Goal: Find specific page/section: Find specific page/section

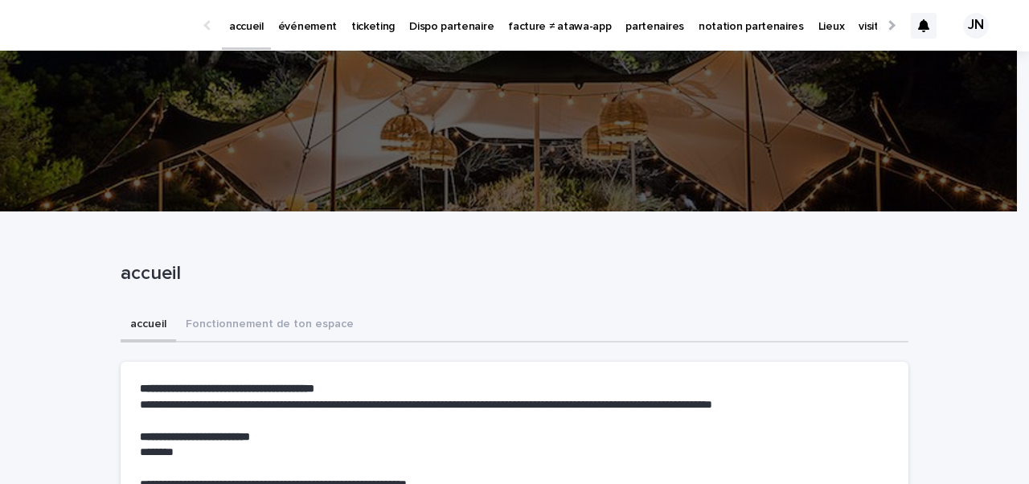
click at [294, 23] on p "événement" at bounding box center [307, 17] width 59 height 34
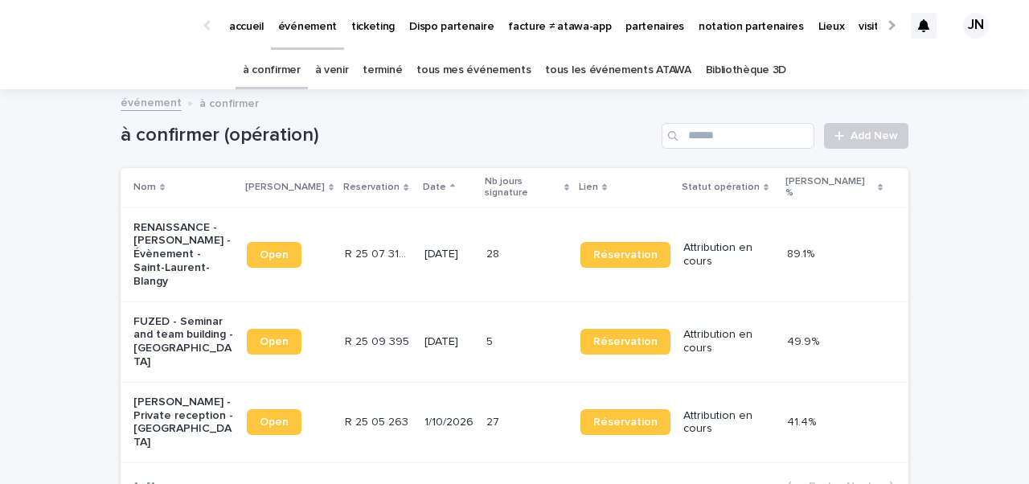
click at [172, 233] on p "RENAISSANCE - [PERSON_NAME] - Évènement - Saint-Laurent-Blangy" at bounding box center [183, 255] width 100 height 68
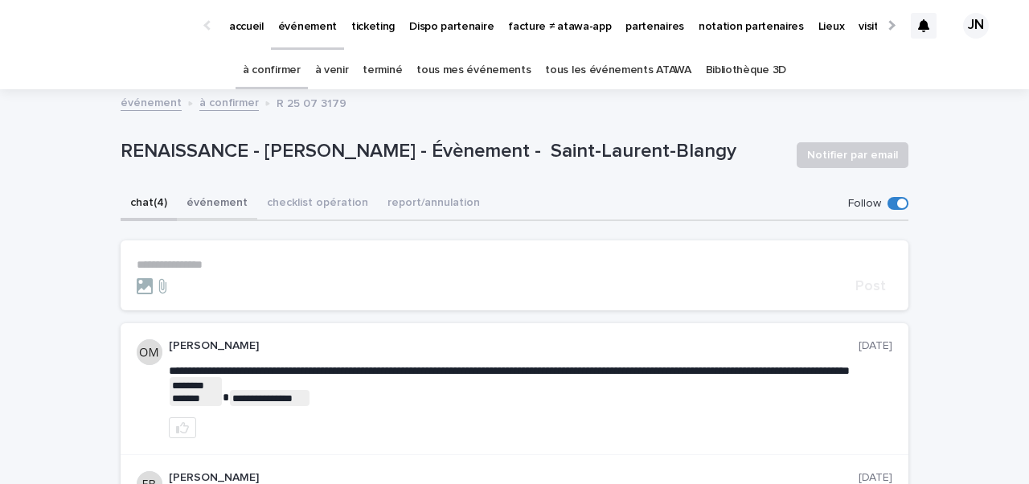
click at [215, 207] on button "événement" at bounding box center [217, 204] width 80 height 34
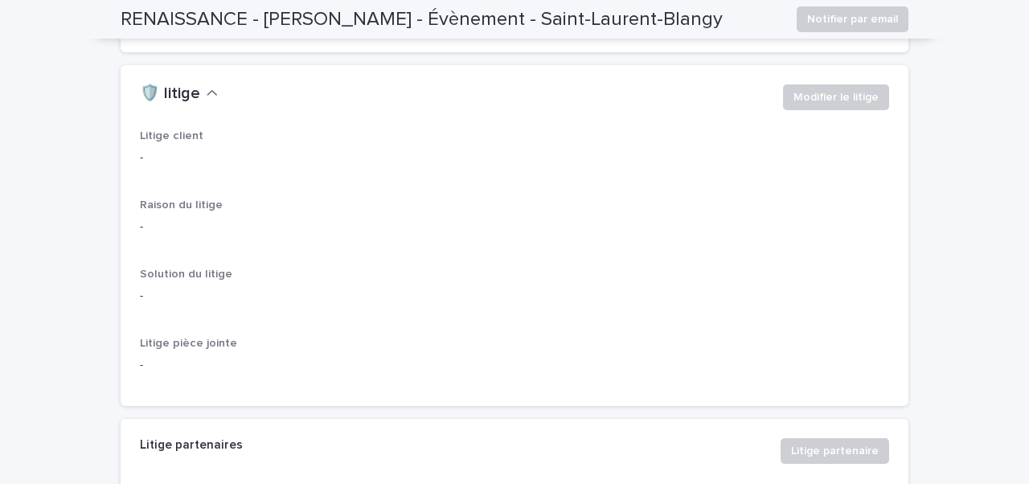
scroll to position [3959, 0]
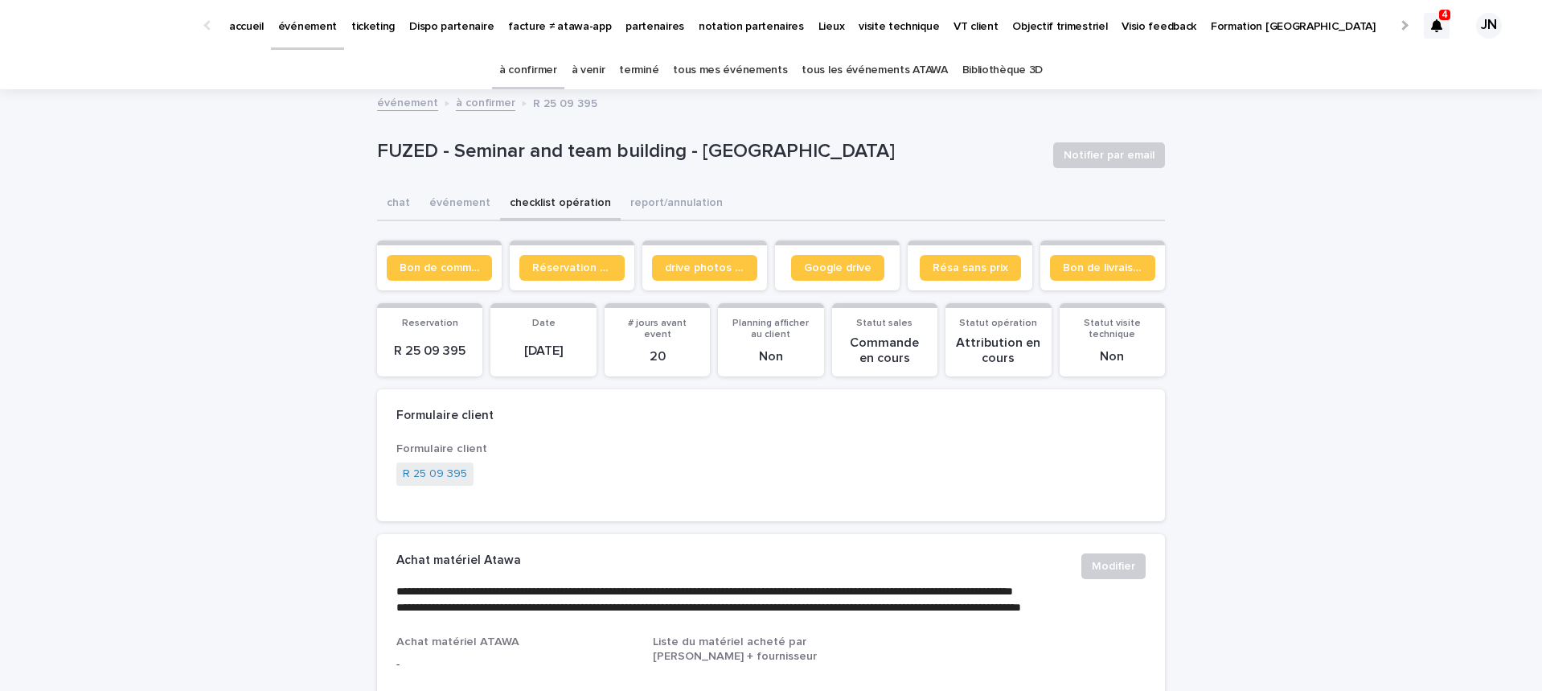
click at [592, 64] on link "à venir" at bounding box center [589, 70] width 34 height 38
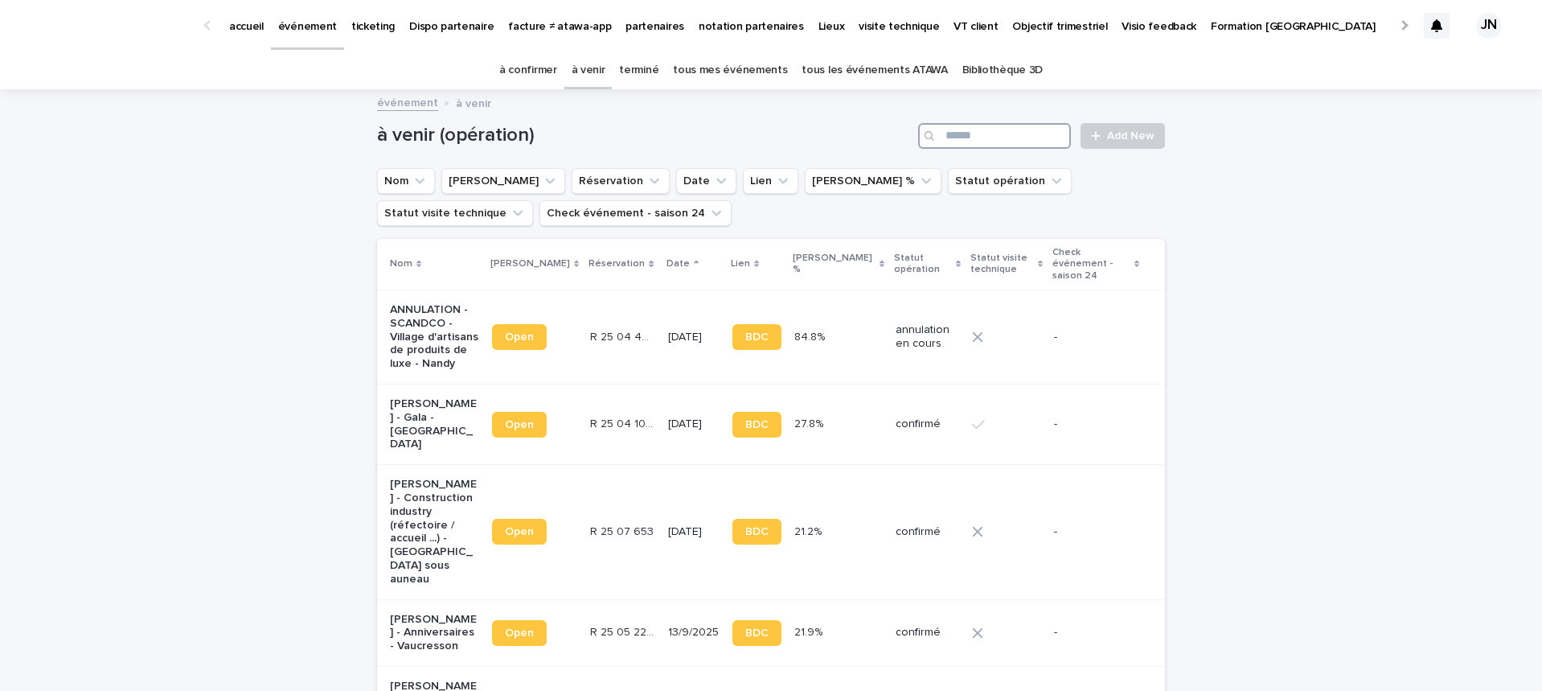
click at [982, 139] on input "Search" at bounding box center [994, 136] width 153 height 26
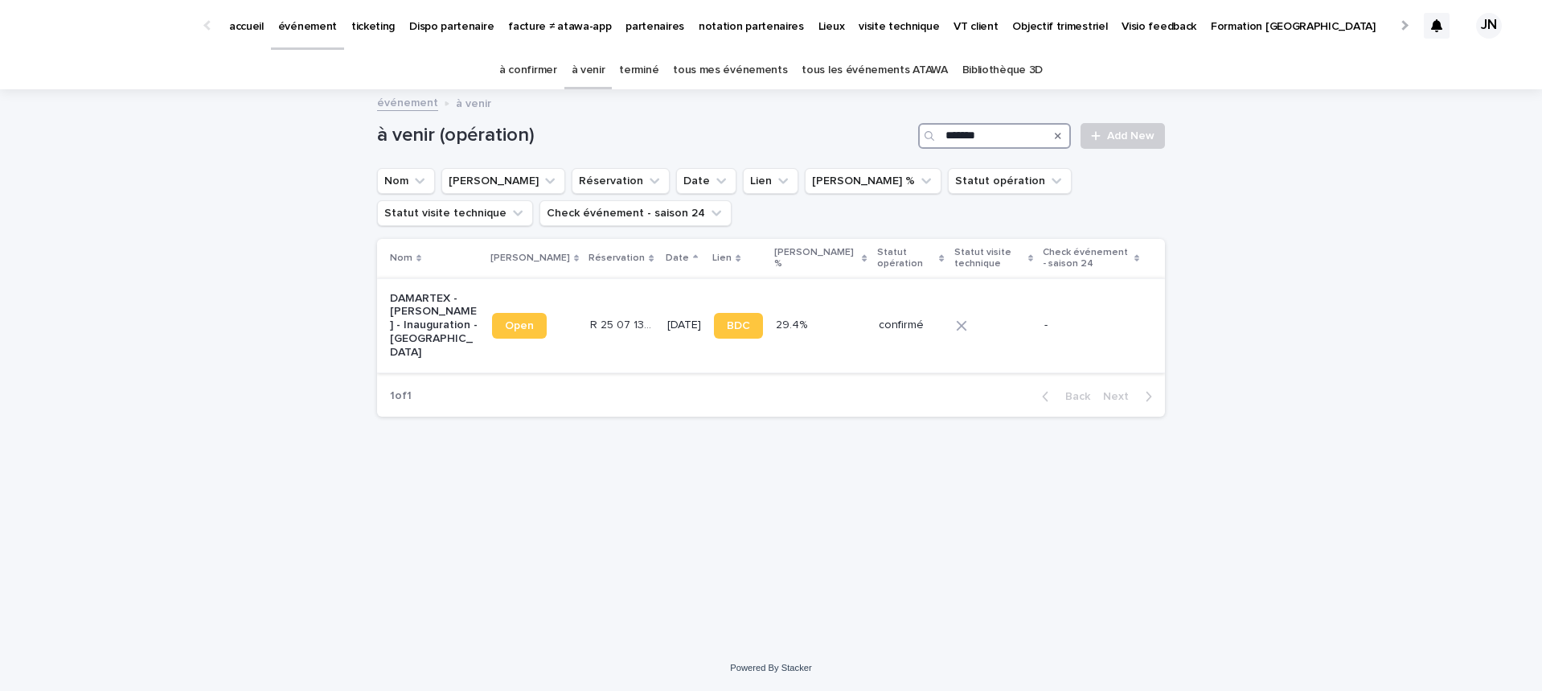
type input "*******"
click at [667, 318] on p "[DATE]" at bounding box center [684, 325] width 34 height 14
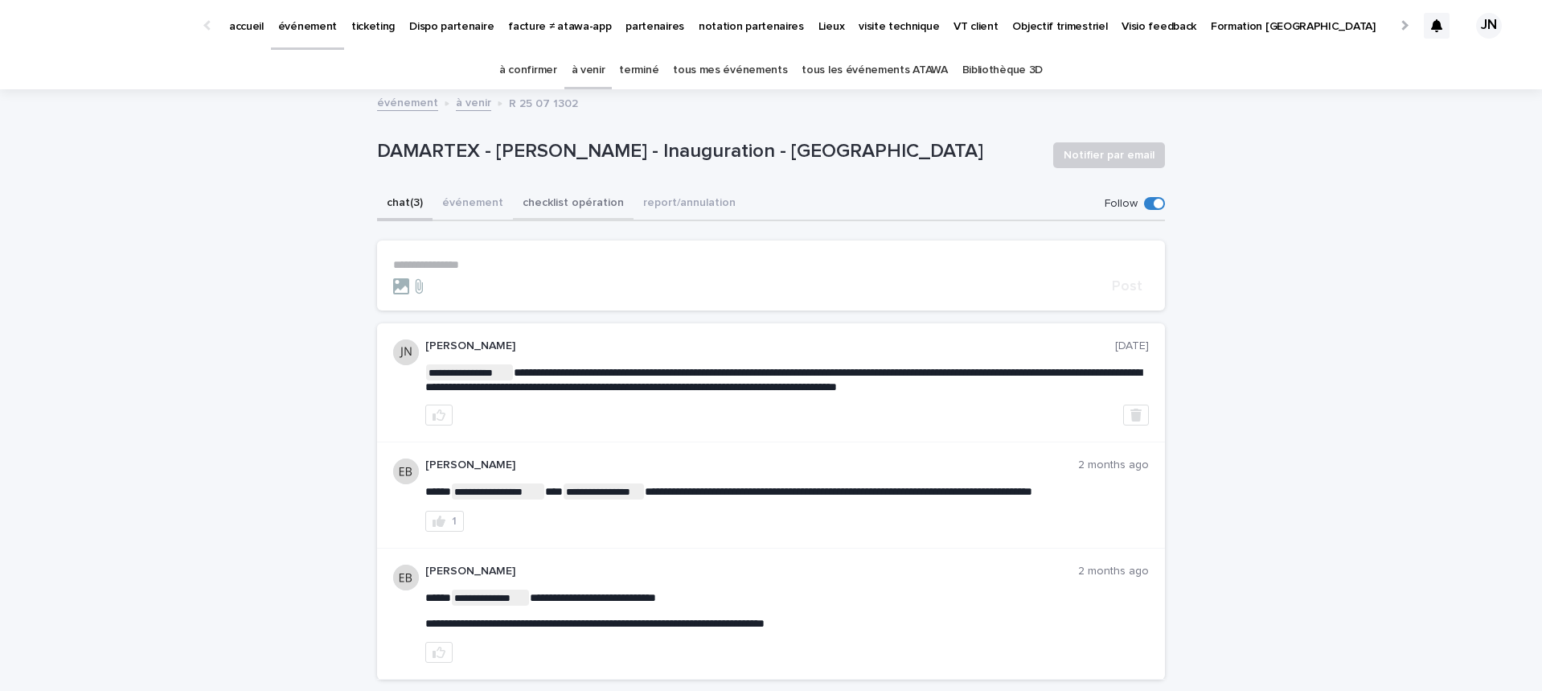
click at [541, 215] on button "checklist opération" at bounding box center [573, 204] width 121 height 34
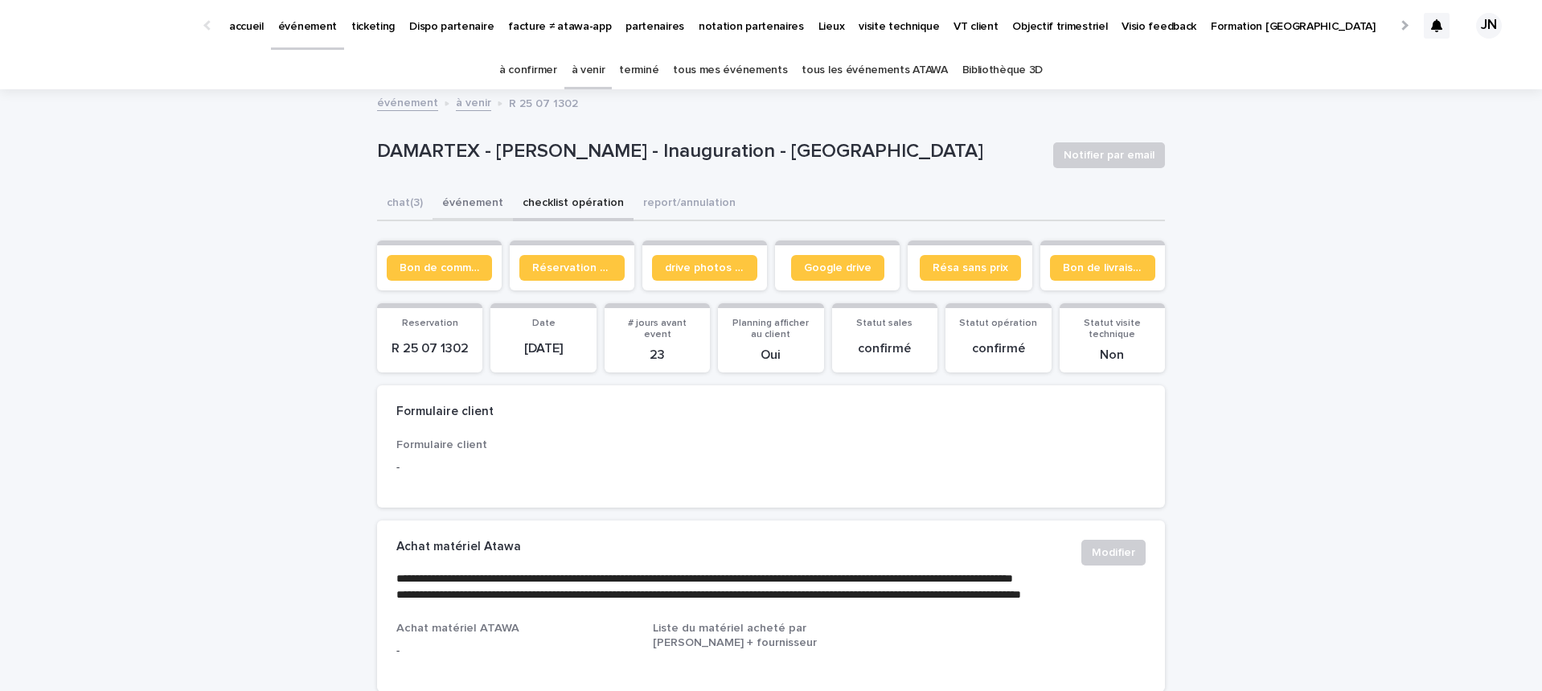
click at [473, 203] on button "événement" at bounding box center [472, 204] width 80 height 34
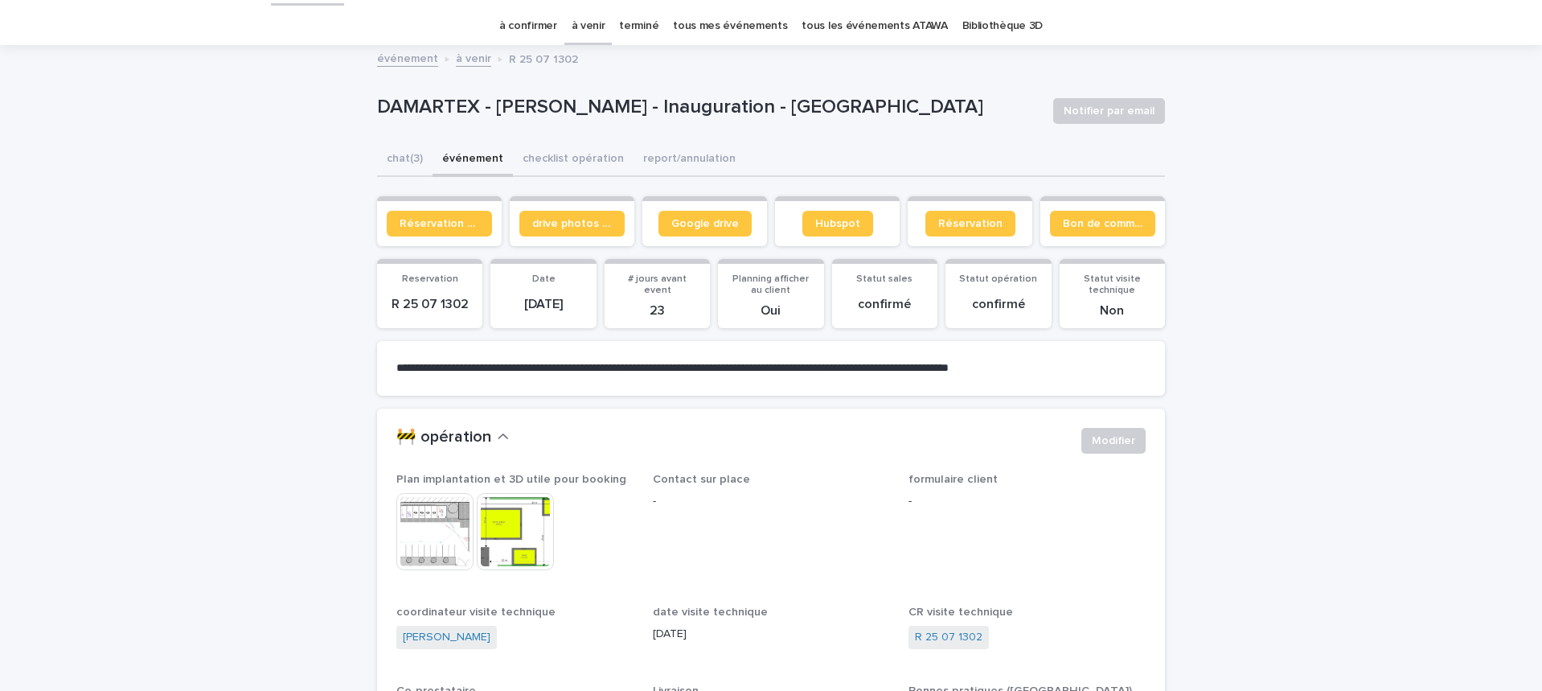
scroll to position [86, 0]
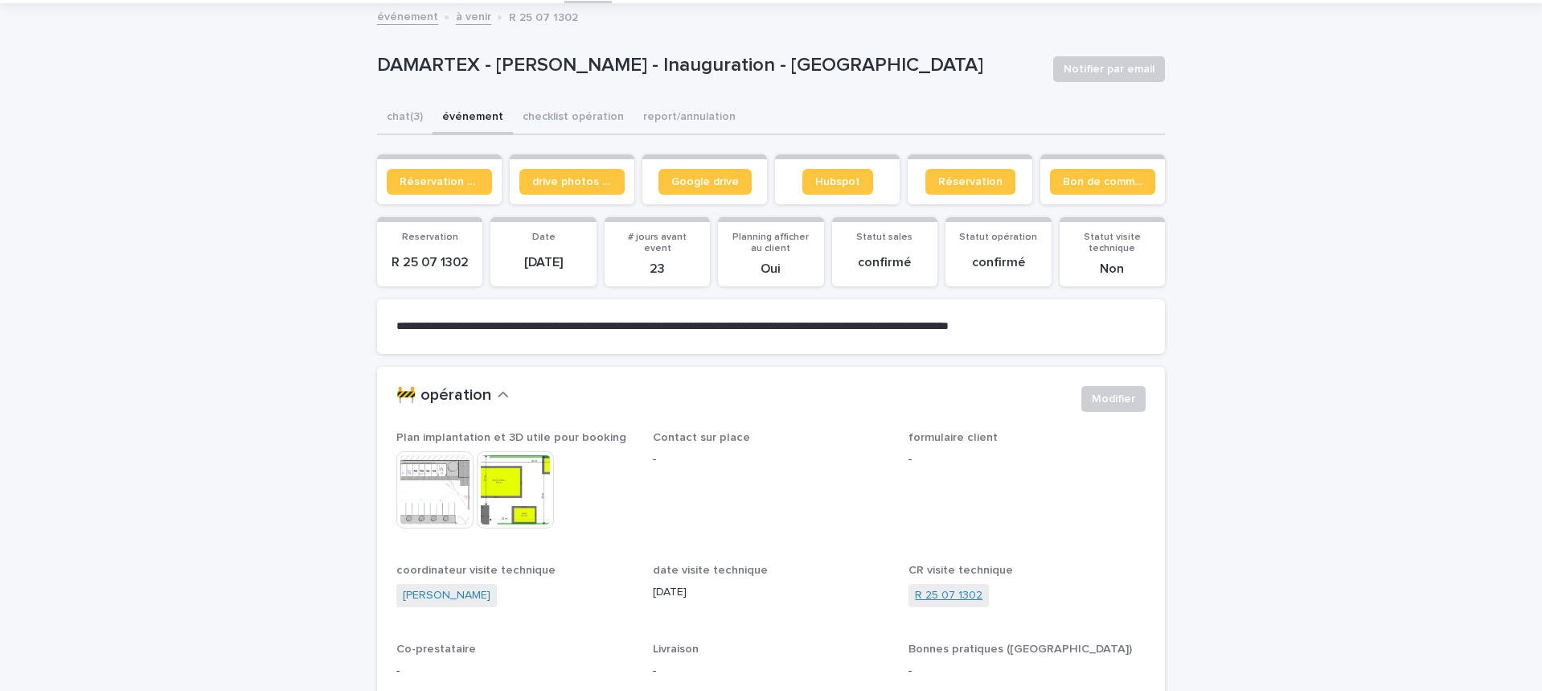
click at [933, 602] on link "R 25 07 1302" at bounding box center [949, 595] width 68 height 17
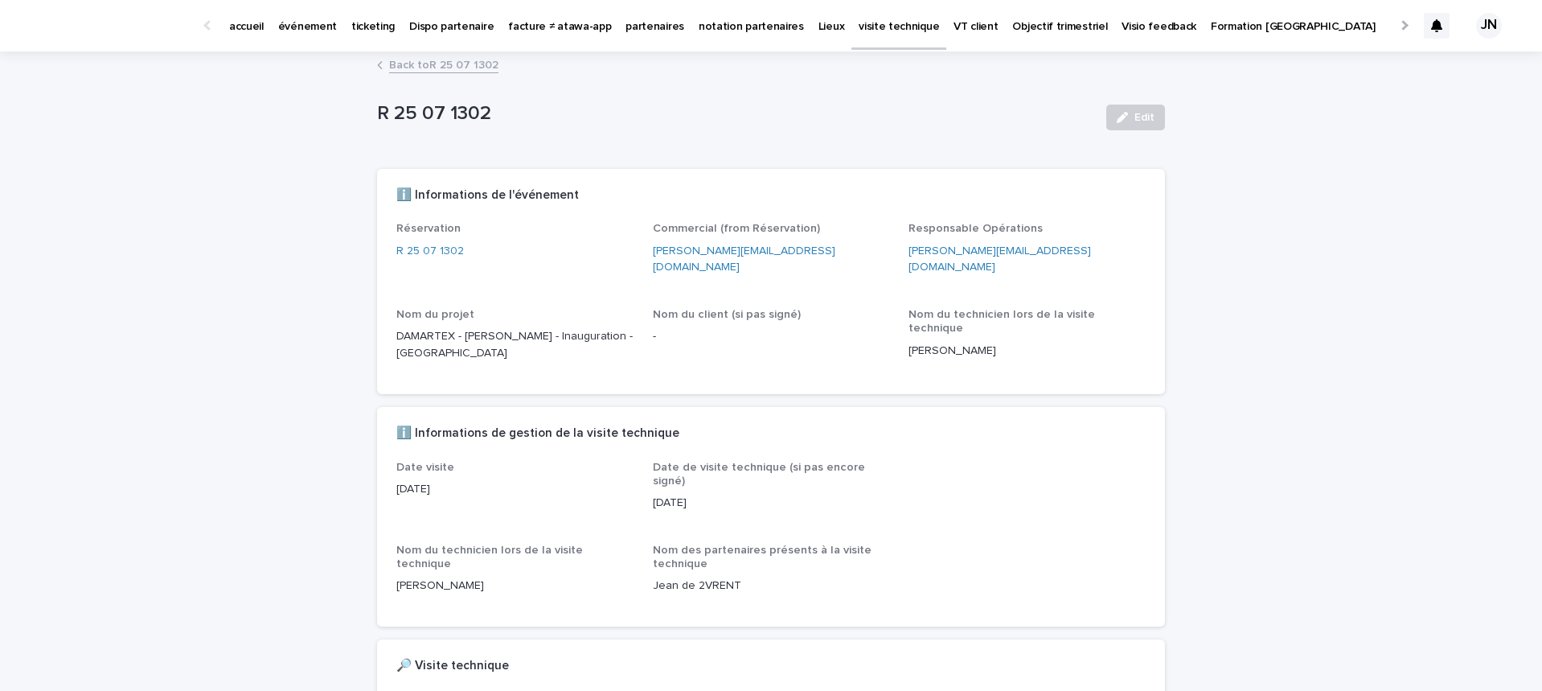
click at [399, 65] on link "Back to R 25 07 1302" at bounding box center [443, 64] width 109 height 18
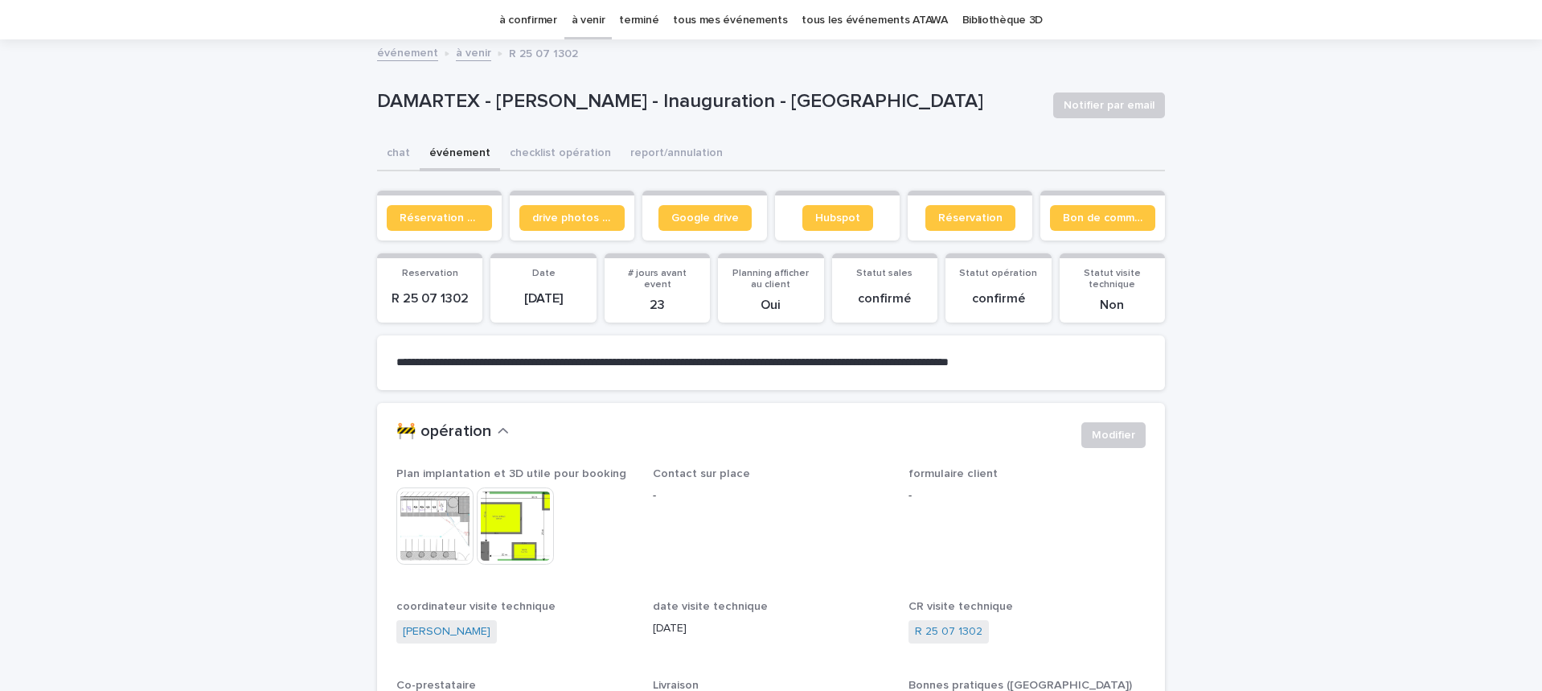
scroll to position [51, 0]
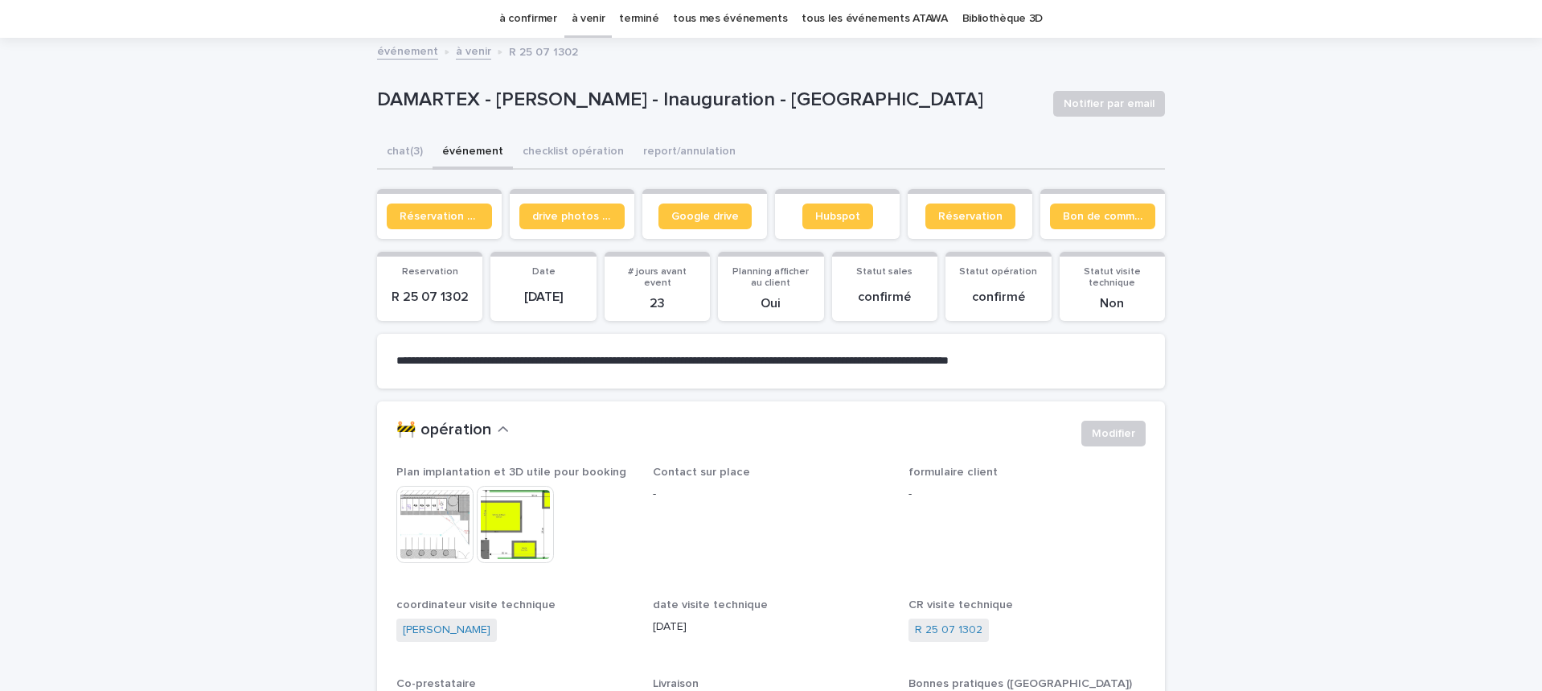
click at [516, 520] on img at bounding box center [515, 524] width 77 height 77
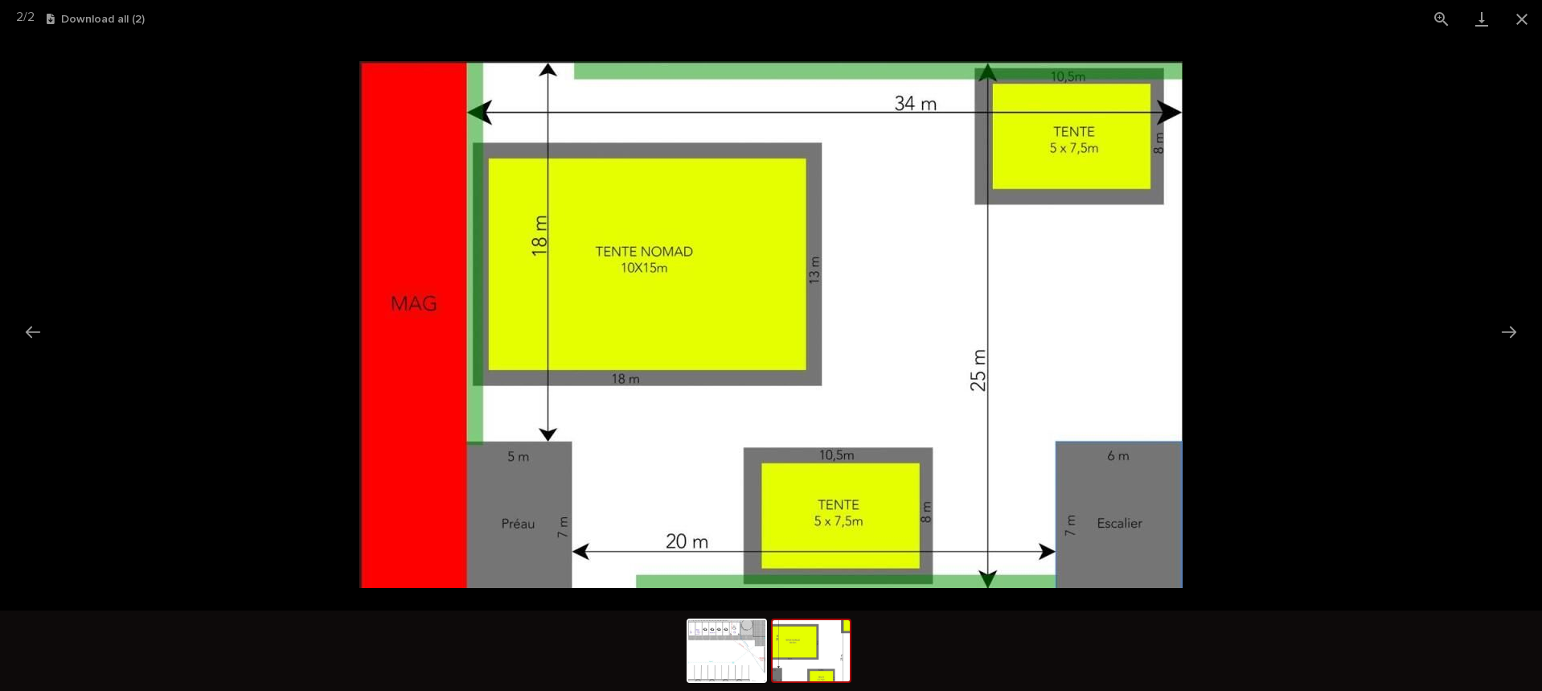
click at [1234, 396] on picture at bounding box center [771, 324] width 1542 height 572
